Goal: Task Accomplishment & Management: Manage account settings

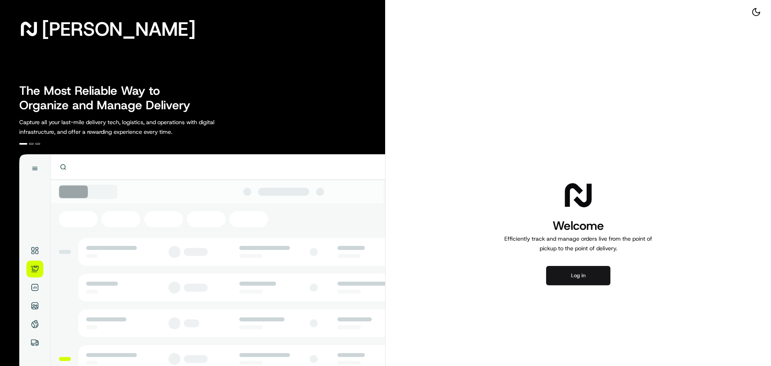
click at [564, 275] on button "Log in" at bounding box center [578, 275] width 64 height 19
